Goal: Book appointment/travel/reservation

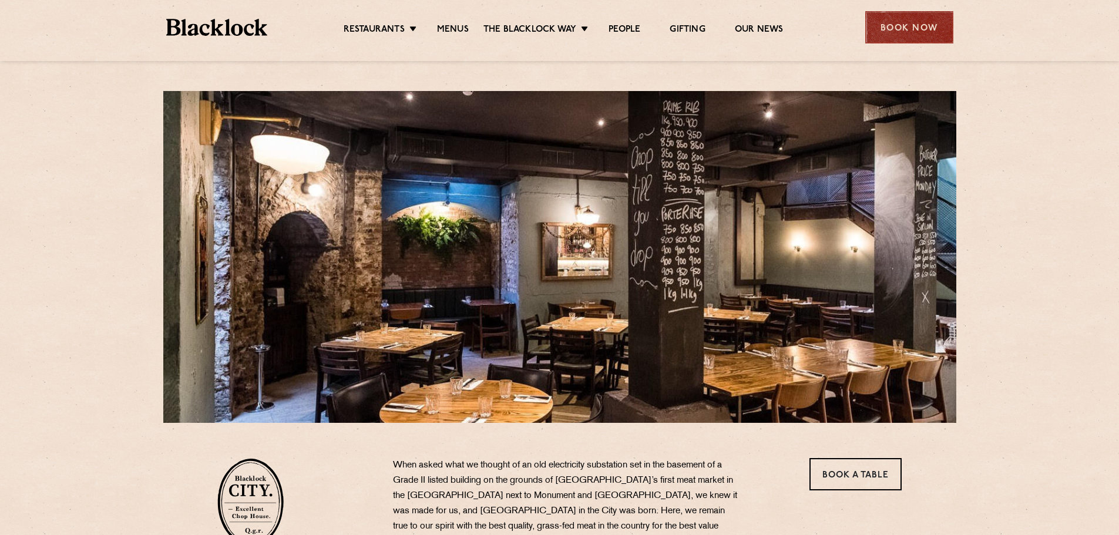
click at [931, 20] on div "Book Now" at bounding box center [909, 27] width 88 height 32
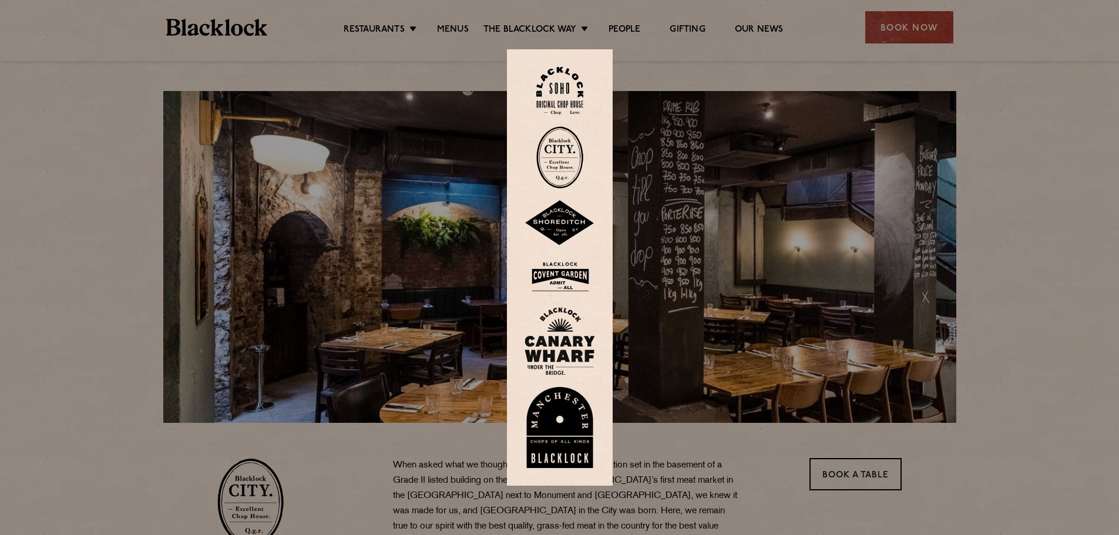
click at [453, 25] on div at bounding box center [559, 267] width 1119 height 535
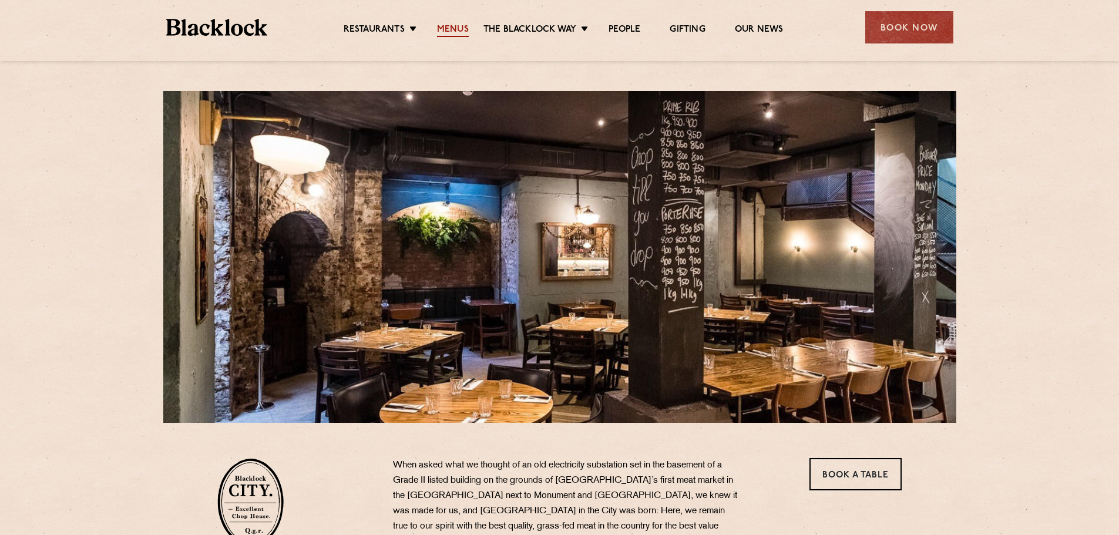
click at [449, 28] on link "Menus" at bounding box center [453, 30] width 32 height 13
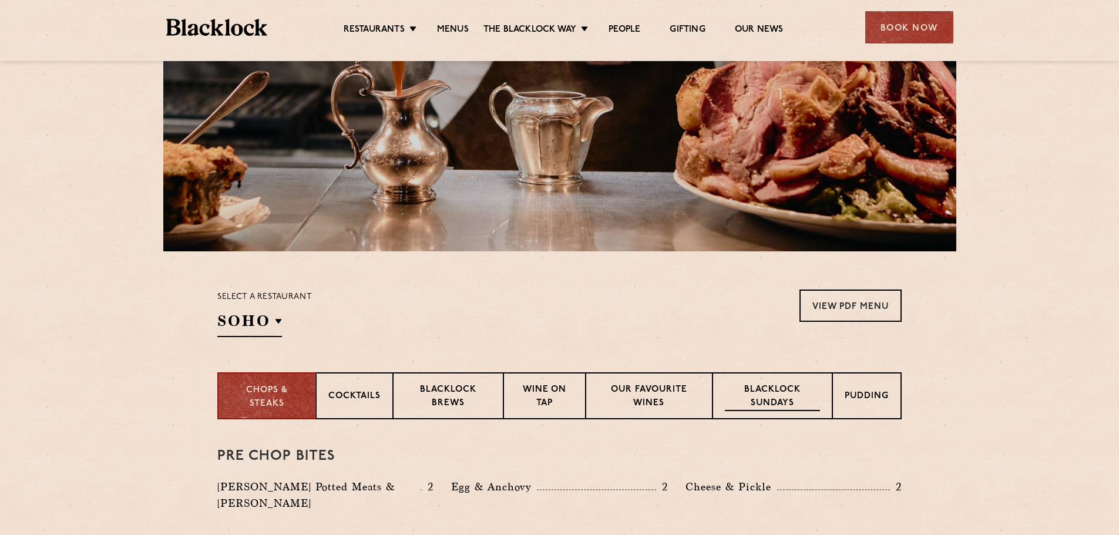
scroll to position [352, 0]
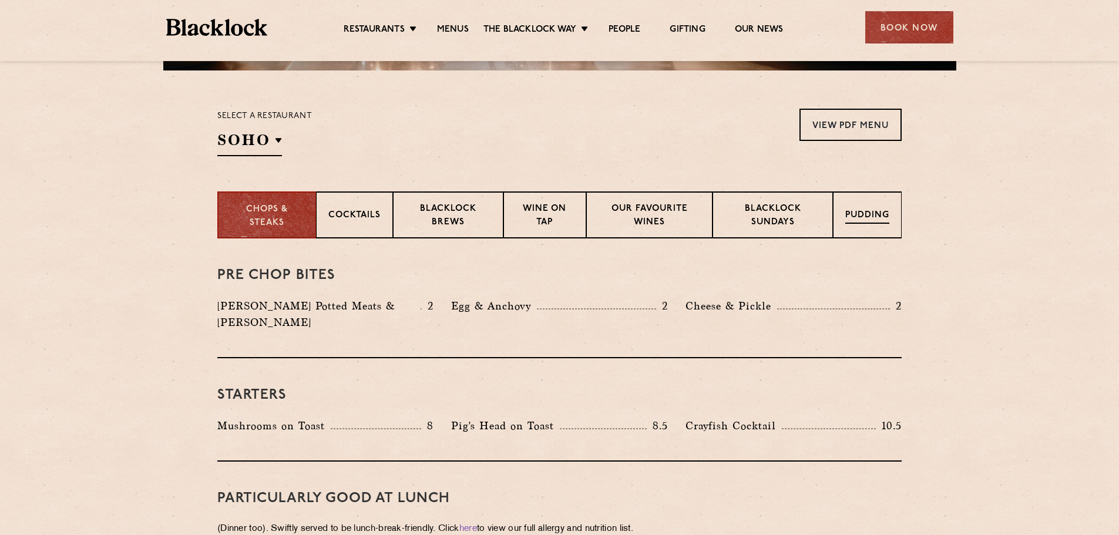
click at [854, 213] on p "Pudding" at bounding box center [867, 216] width 44 height 15
